Goal: Information Seeking & Learning: Learn about a topic

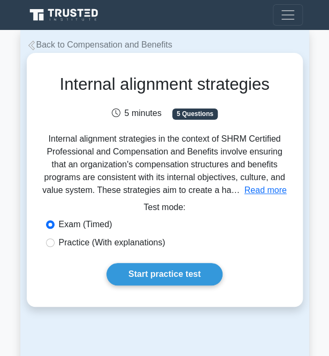
click at [154, 247] on label "Practice (With explanations)" at bounding box center [112, 242] width 106 height 13
click at [55, 247] on input "Practice (With explanations)" at bounding box center [50, 243] width 9 height 9
radio input "true"
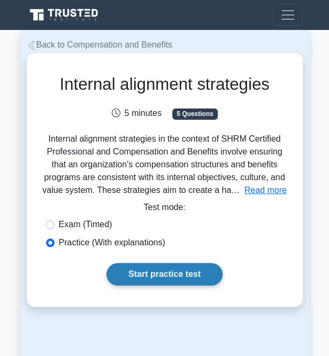
click at [164, 270] on link "Start practice test" at bounding box center [164, 274] width 116 height 22
